Goal: Transaction & Acquisition: Purchase product/service

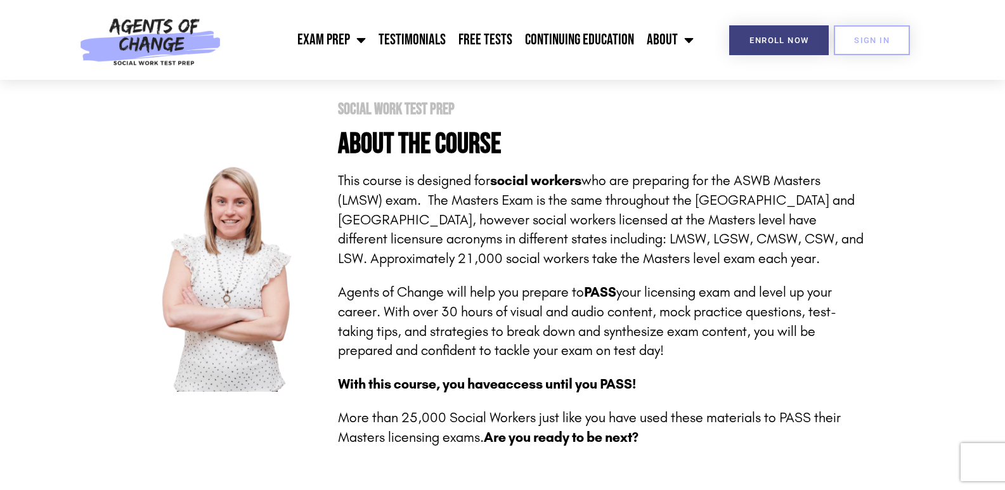
scroll to position [254, 0]
click at [870, 43] on span "SIGN IN" at bounding box center [871, 40] width 35 height 8
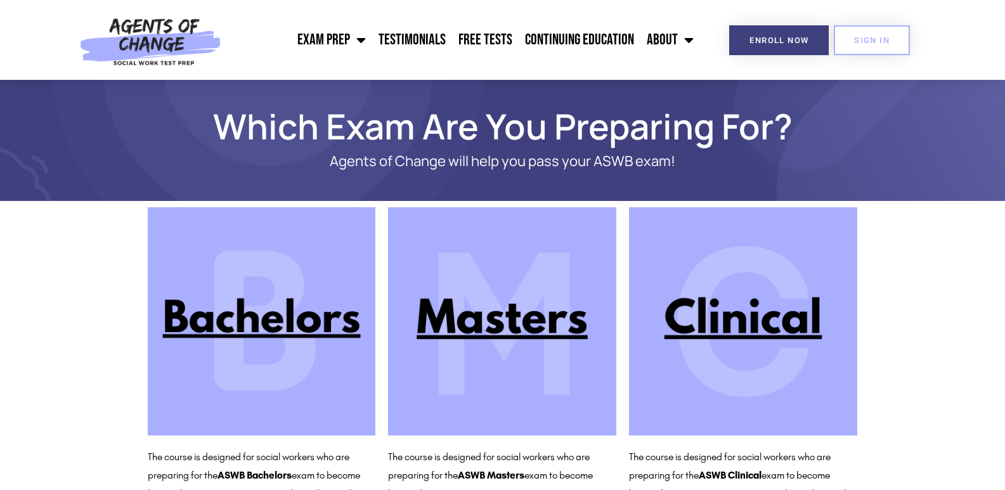
click at [509, 323] on img at bounding box center [502, 321] width 228 height 228
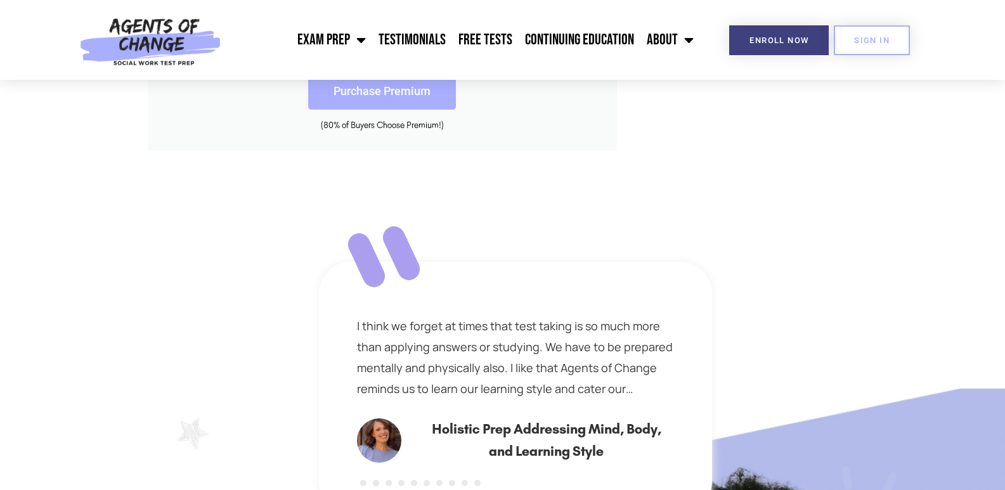
scroll to position [570, 0]
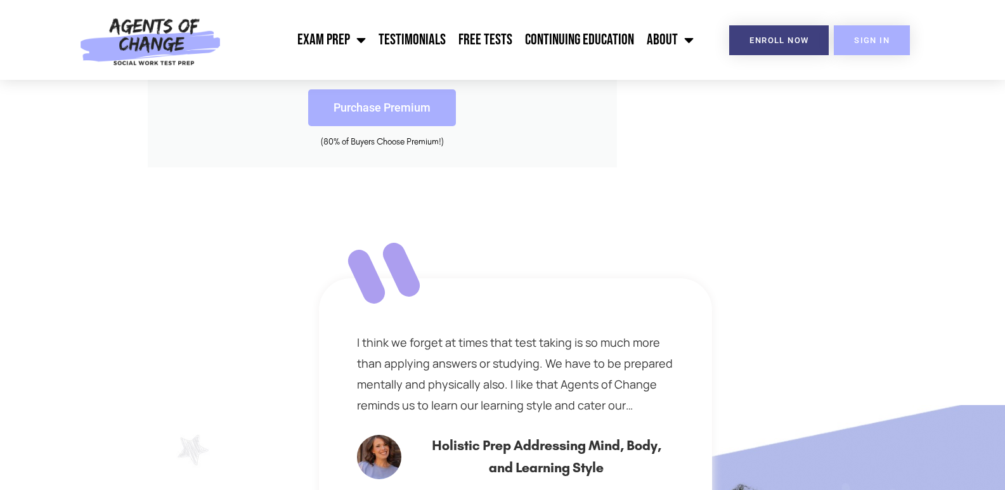
click at [880, 48] on link "SIGN IN" at bounding box center [871, 40] width 76 height 30
